Goal: Information Seeking & Learning: Learn about a topic

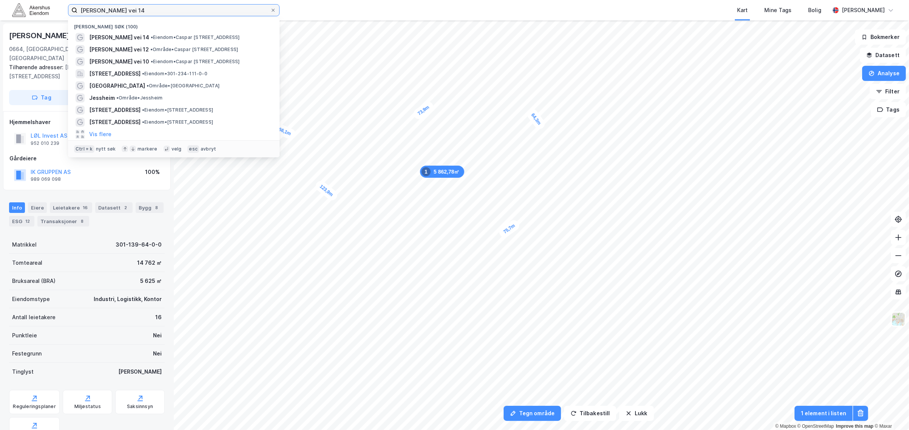
drag, startPoint x: 142, startPoint y: 10, endPoint x: -39, endPoint y: -13, distance: 181.7
click at [0, 0] on html "[PERSON_NAME] vei 14 [PERSON_NAME] søk (100) [PERSON_NAME] vei 14 • Eiendom • […" at bounding box center [454, 215] width 909 height 430
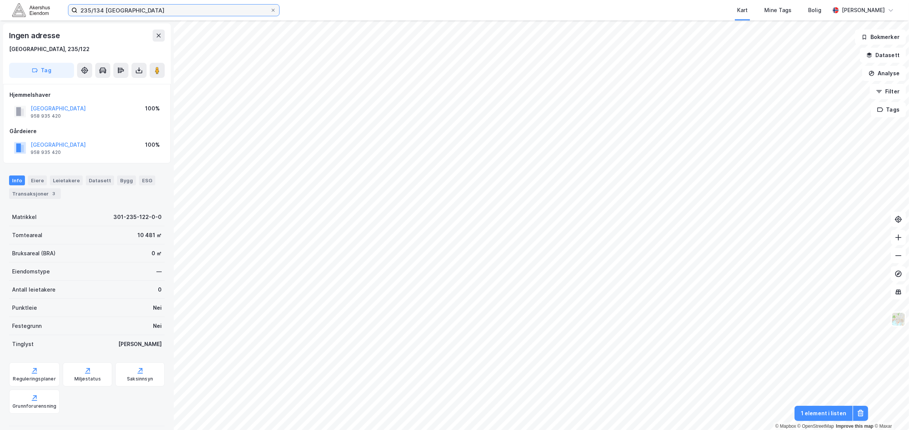
click at [133, 12] on input "235/134 [GEOGRAPHIC_DATA]" at bounding box center [173, 10] width 193 height 11
type input "235/134 [GEOGRAPHIC_DATA]"
